Goal: Task Accomplishment & Management: Use online tool/utility

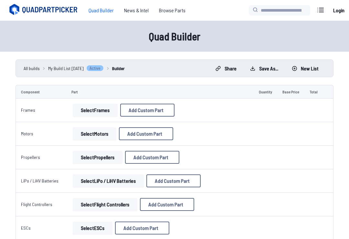
scroll to position [0, 0]
click at [99, 107] on button "Select Frames" at bounding box center [95, 109] width 45 height 13
click at [102, 107] on button "Select Frames" at bounding box center [95, 109] width 45 height 13
click at [158, 108] on span "Add Custom Part" at bounding box center [145, 109] width 35 height 5
select select "**********"
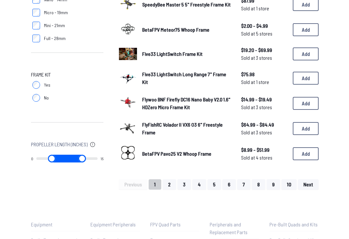
scroll to position [412, 0]
click at [235, 179] on button "6" at bounding box center [229, 184] width 14 height 10
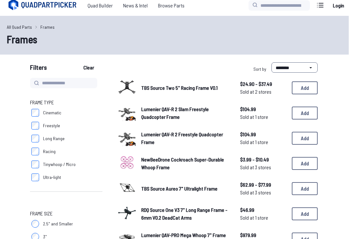
scroll to position [0, 3]
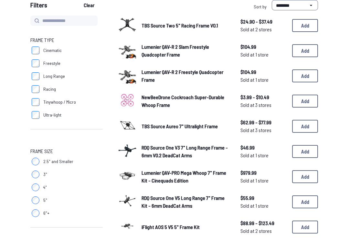
scroll to position [67, 3]
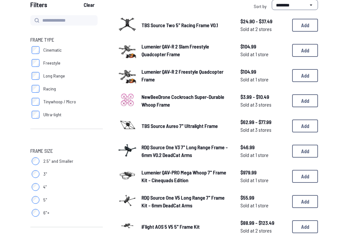
click at [36, 58] on label "Freestyle" at bounding box center [66, 62] width 72 height 13
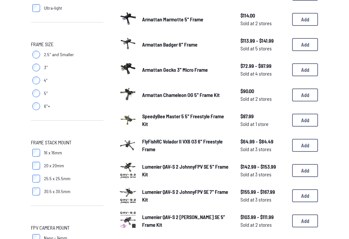
scroll to position [174, 0]
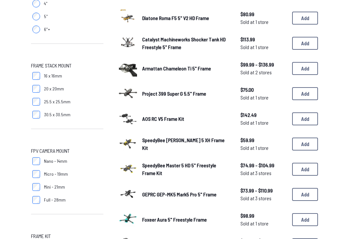
scroll to position [270, 0]
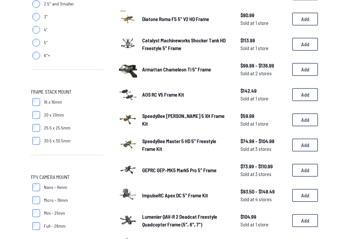
scroll to position [226, 0]
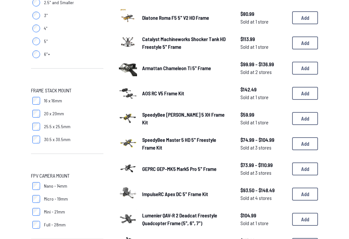
click at [303, 112] on button "Add" at bounding box center [305, 118] width 26 height 13
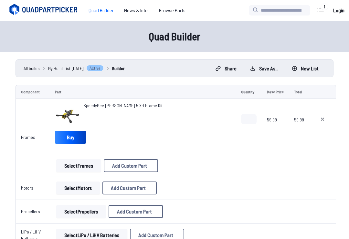
scroll to position [236, 0]
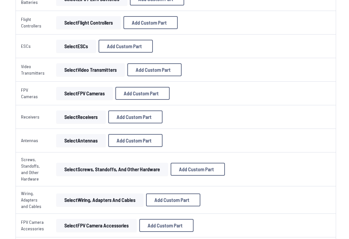
scroll to position [280, 0]
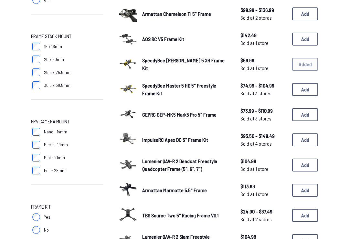
scroll to position [184, 0]
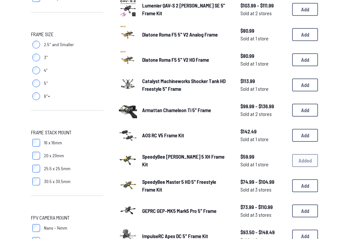
scroll to position [77, 0]
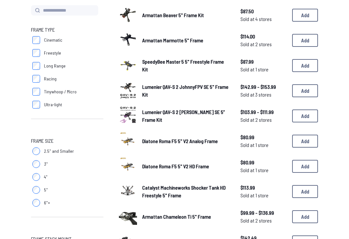
scroll to position [422, 0]
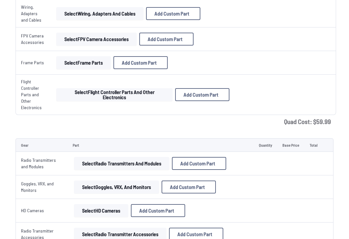
scroll to position [10, 0]
